Goal: Task Accomplishment & Management: Manage account settings

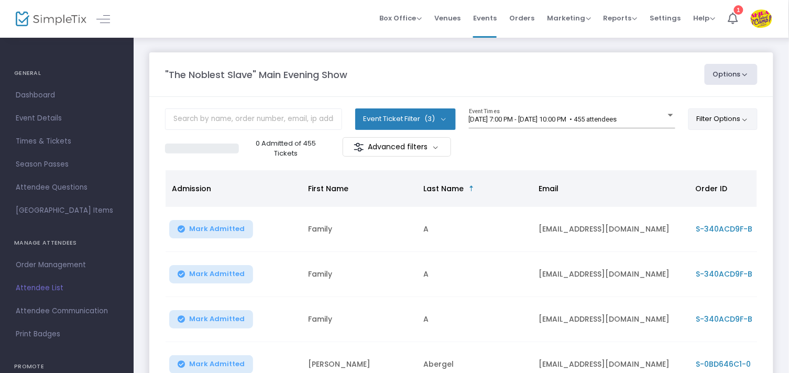
click at [714, 114] on button "Filter Options" at bounding box center [724, 118] width 70 height 21
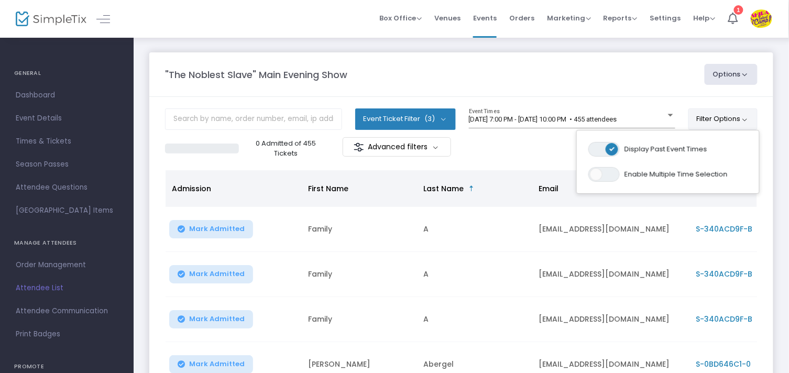
click at [707, 113] on button "Filter Options" at bounding box center [724, 118] width 70 height 21
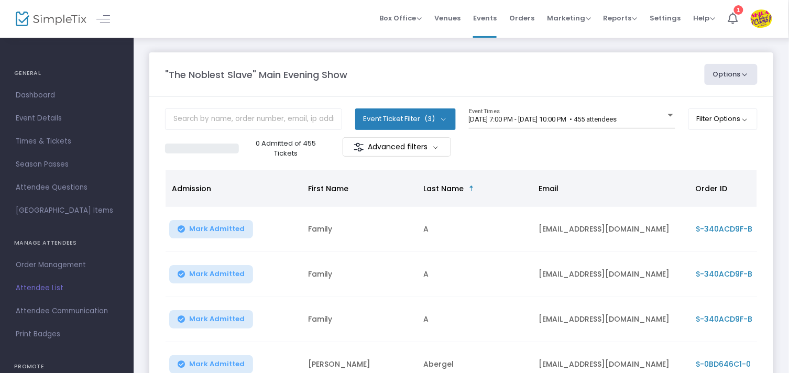
click at [711, 59] on m-panel-header ""The Noblest Slave" Main Evening Show Options Export List Export to Mailchimp S…" at bounding box center [461, 74] width 624 height 45
click at [717, 71] on button "Options" at bounding box center [731, 74] width 53 height 21
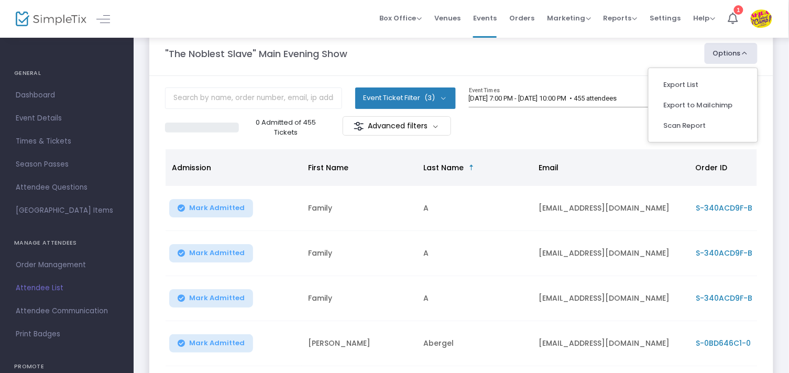
scroll to position [2, 0]
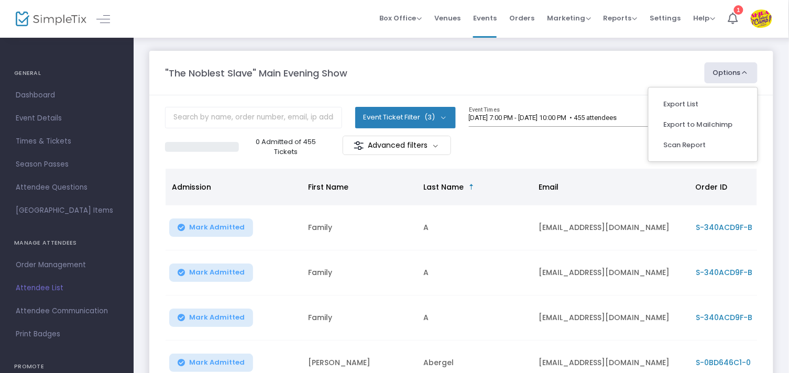
click at [415, 119] on button "Event Ticket Filter (3)" at bounding box center [405, 117] width 101 height 21
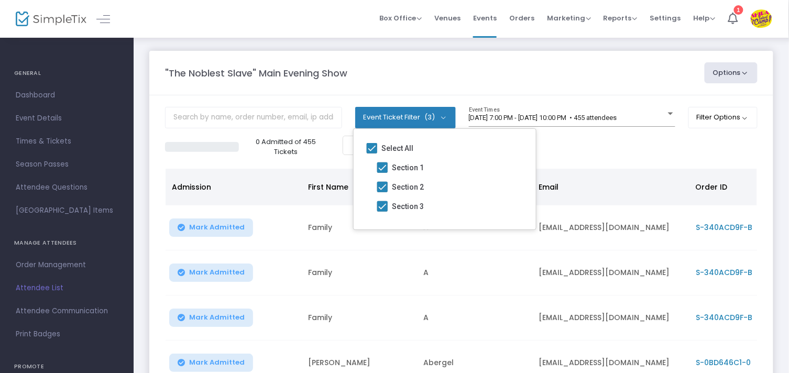
click at [415, 119] on button "Event Ticket Filter (3)" at bounding box center [405, 117] width 101 height 21
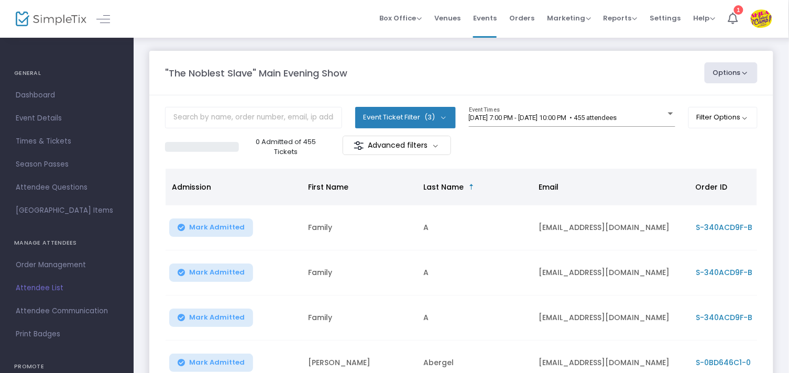
click at [740, 71] on button "Options" at bounding box center [731, 72] width 53 height 21
click at [705, 105] on li "Export List" at bounding box center [703, 104] width 96 height 20
radio input "false"
radio input "true"
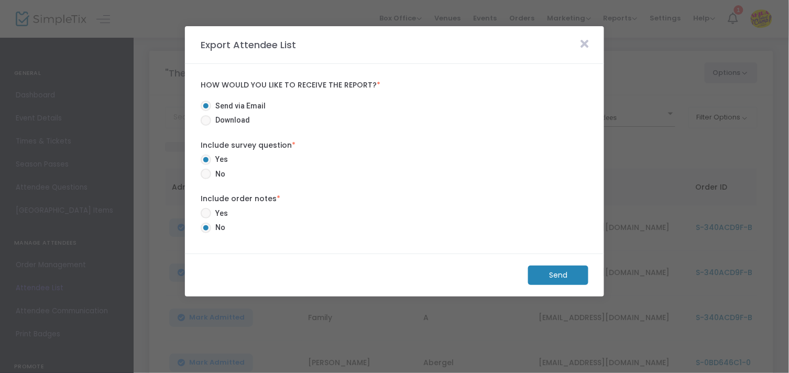
click at [570, 271] on m-button "Send" at bounding box center [558, 275] width 60 height 19
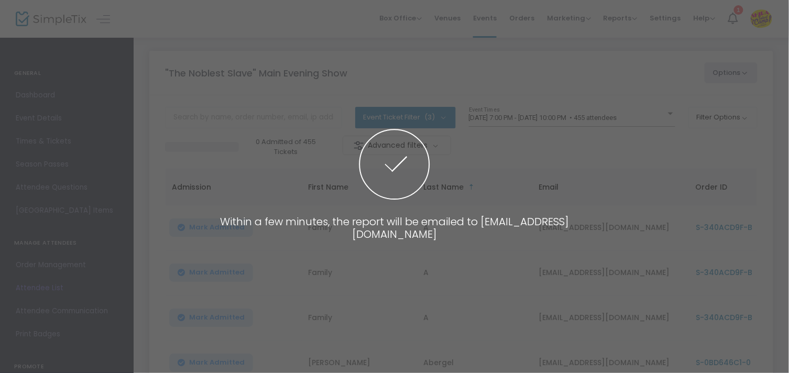
click at [570, 271] on span at bounding box center [394, 186] width 789 height 373
